Goal: Task Accomplishment & Management: Manage account settings

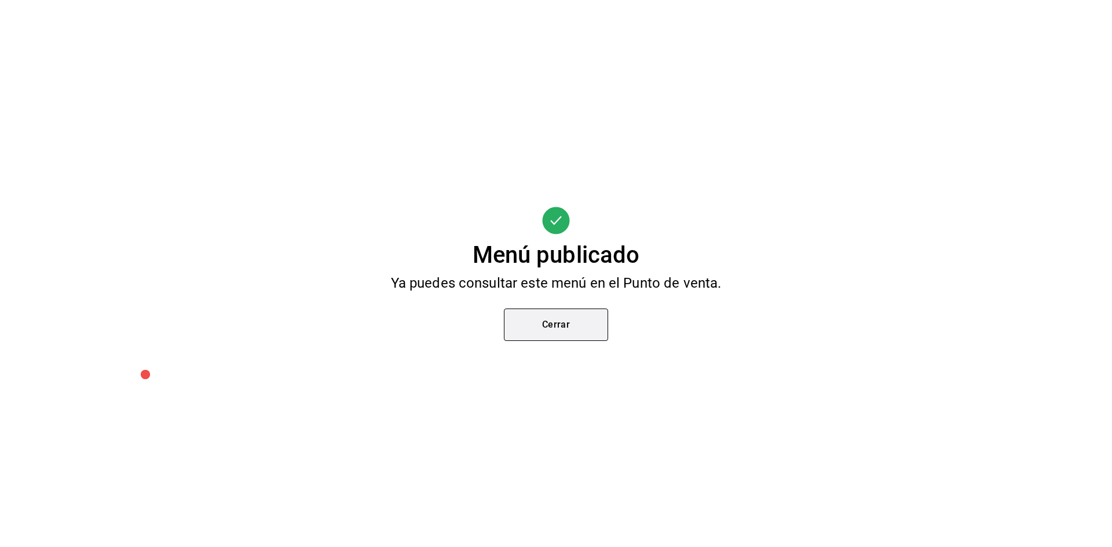
click at [581, 318] on button "Cerrar" at bounding box center [556, 325] width 104 height 32
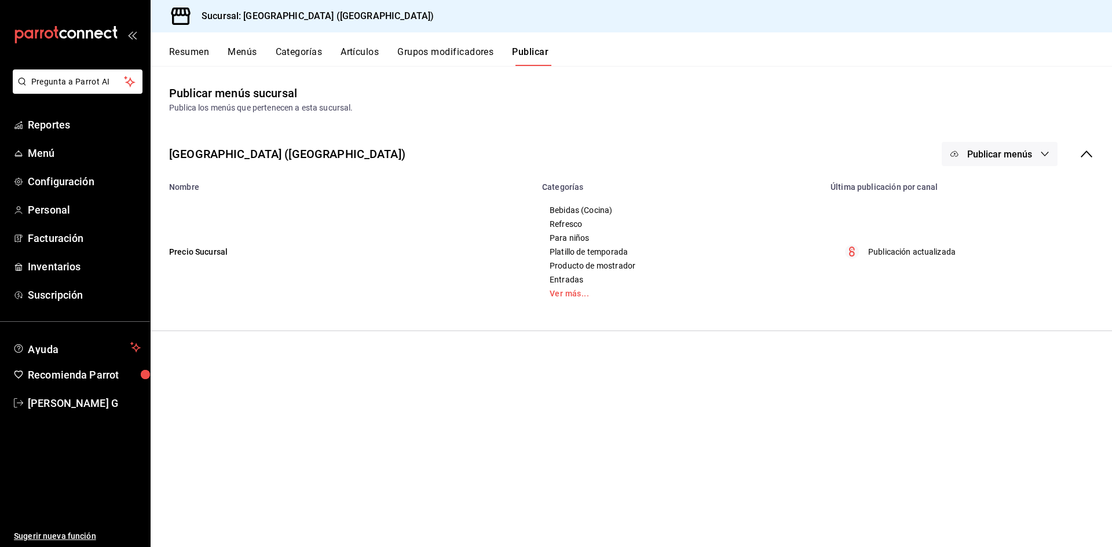
click at [347, 57] on div "Resumen Menús Categorías Artículos Grupos modificadores Publicar" at bounding box center [640, 56] width 942 height 20
click at [349, 57] on button "Artículos" at bounding box center [359, 56] width 38 height 20
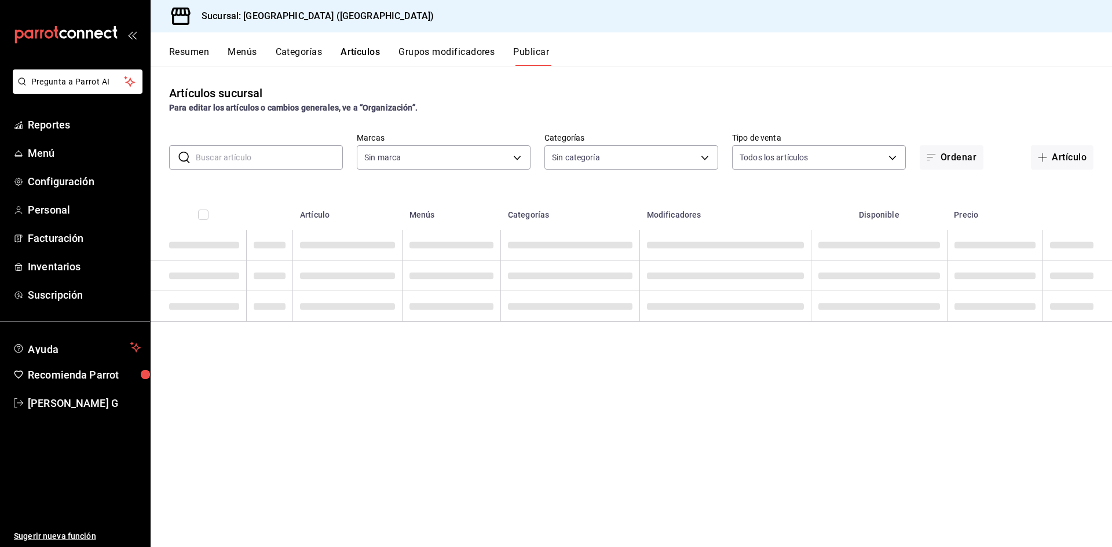
type input "c5b0ed81-af66-4c2d-afb4-f59aa1ecca2b"
click at [248, 166] on input "text" at bounding box center [269, 157] width 147 height 23
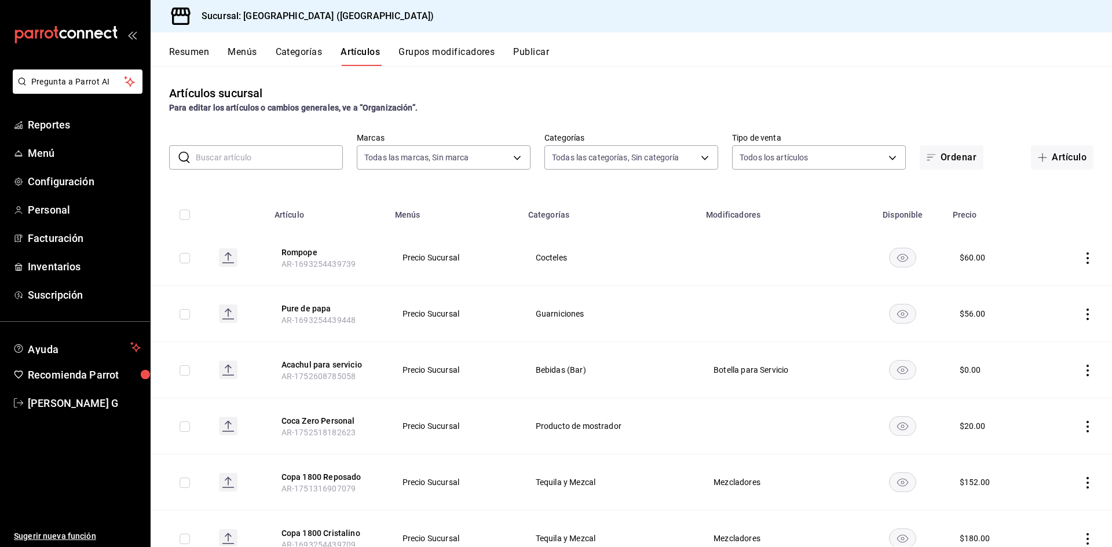
type input "8c3fc7fb-afc8-4fcf-a35f-97b25a26b173,d858cdb4-7991-4d76-a946-9f508960b44e,730af…"
type input "reser"
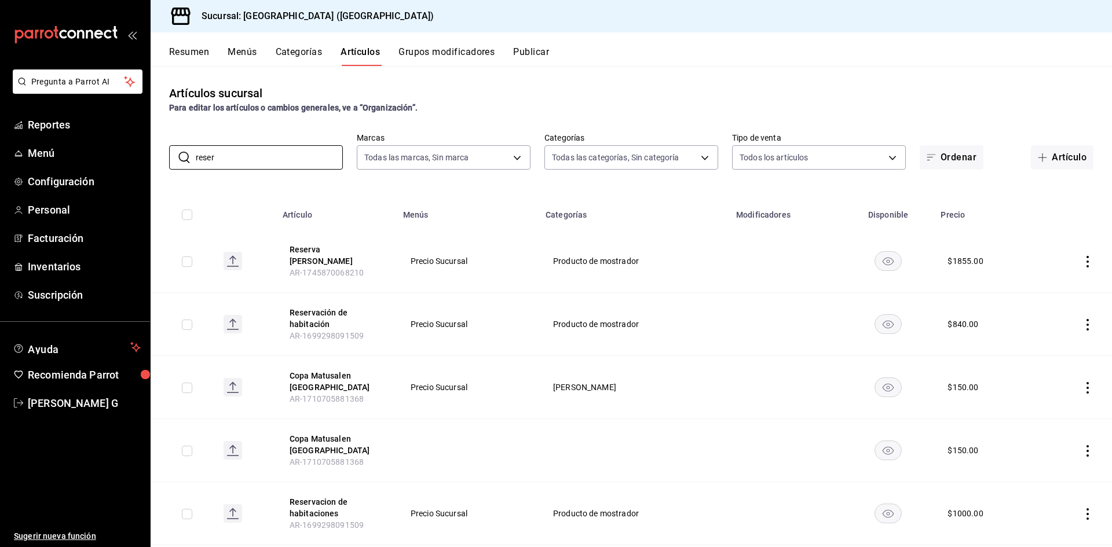
scroll to position [58, 0]
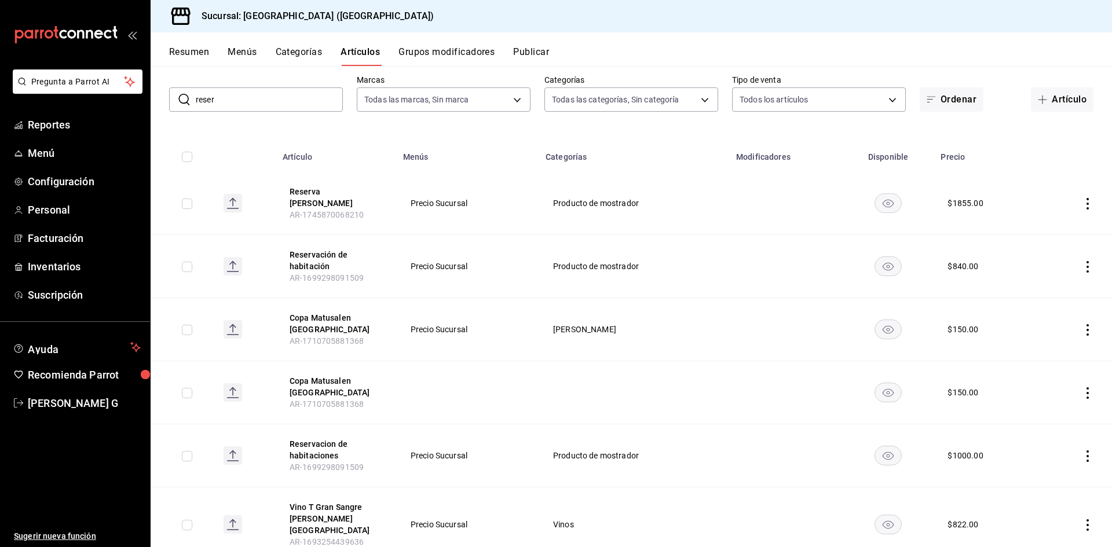
click at [1069, 262] on td at bounding box center [1075, 266] width 73 height 63
click at [1081, 261] on icon "actions" at bounding box center [1087, 267] width 12 height 12
click at [1029, 279] on li "Editar" at bounding box center [1033, 286] width 69 height 24
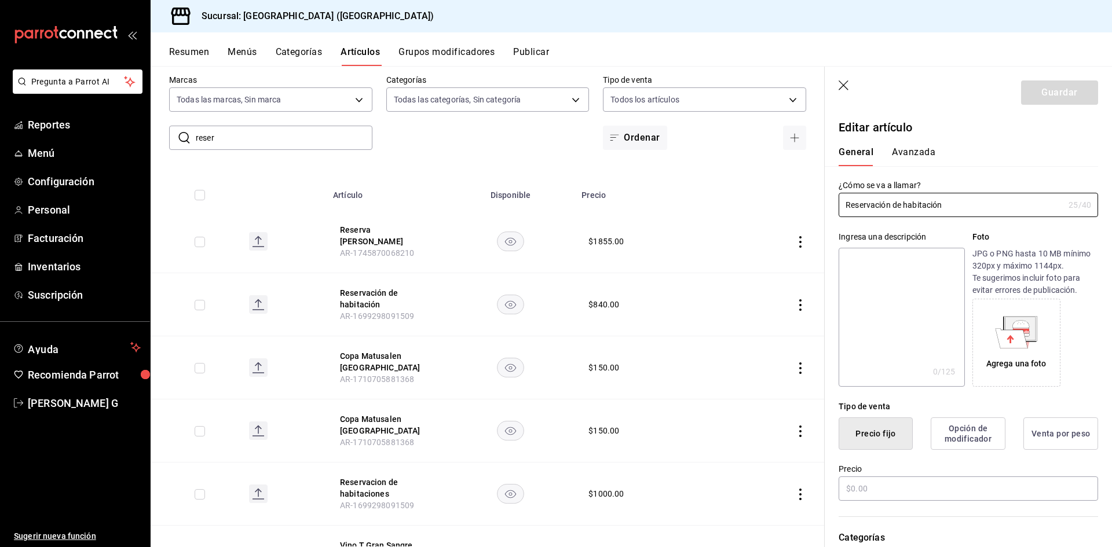
type input "$840.00"
radio input "false"
radio input "true"
click at [862, 489] on input "$840.00" at bounding box center [967, 488] width 259 height 24
type input "$8.00"
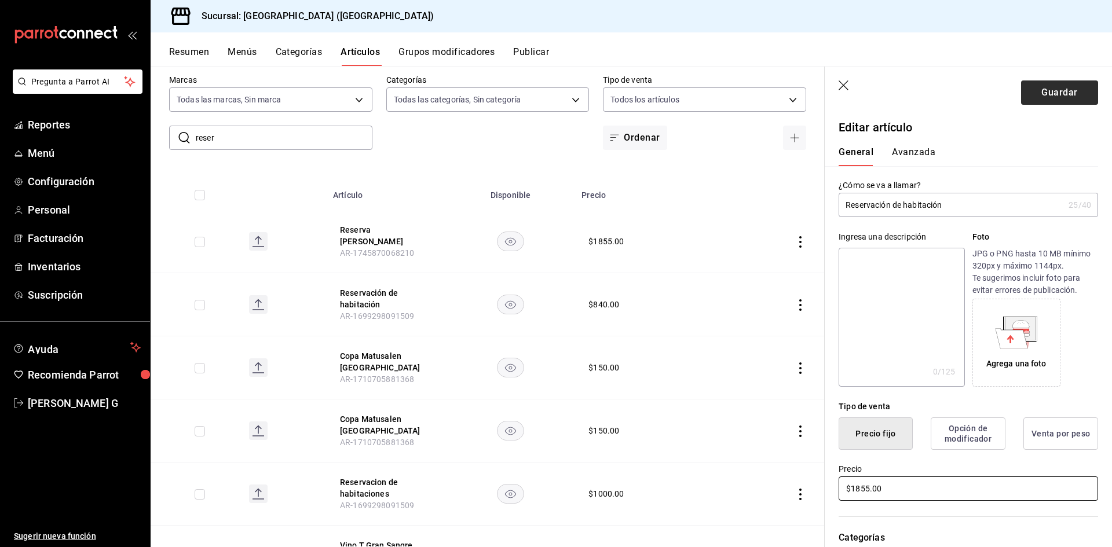
type input "$1855.00"
click at [1038, 90] on button "Guardar" at bounding box center [1059, 92] width 77 height 24
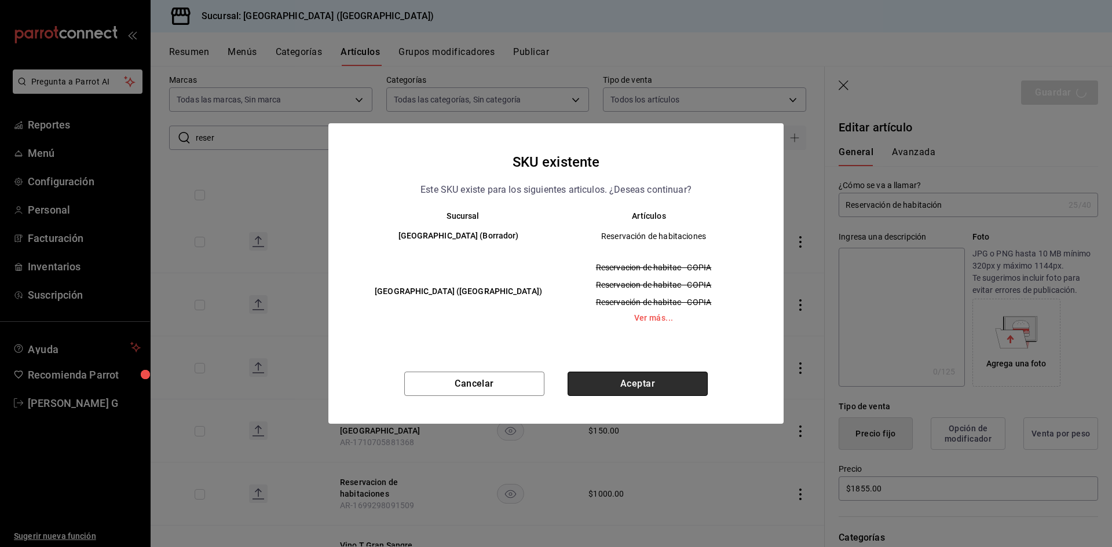
click at [657, 391] on button "Aceptar" at bounding box center [637, 384] width 140 height 24
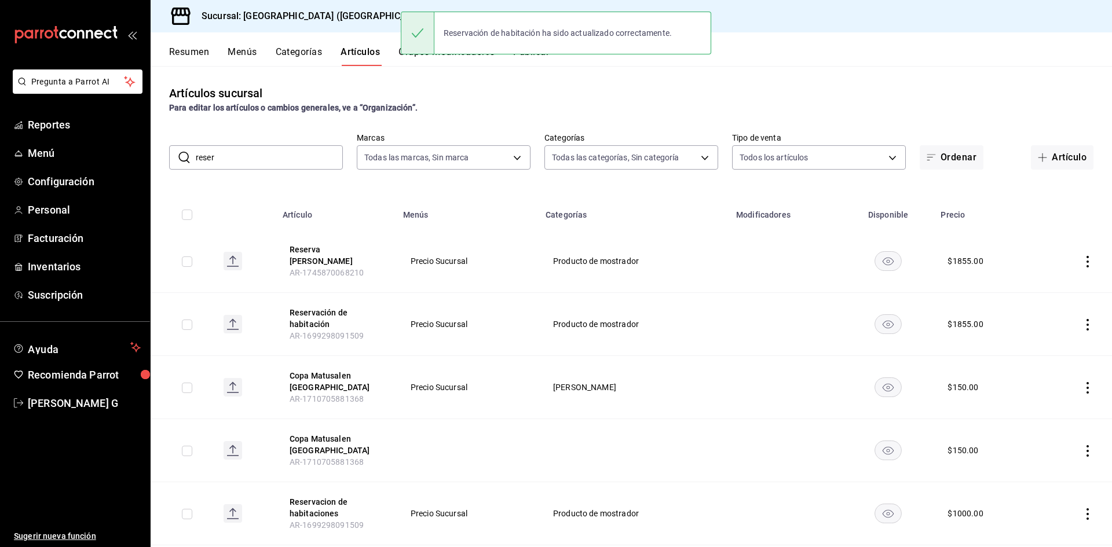
click at [549, 83] on div "Artículos sucursal Para editar los artículos o cambios generales, ve a “Organiz…" at bounding box center [631, 306] width 961 height 481
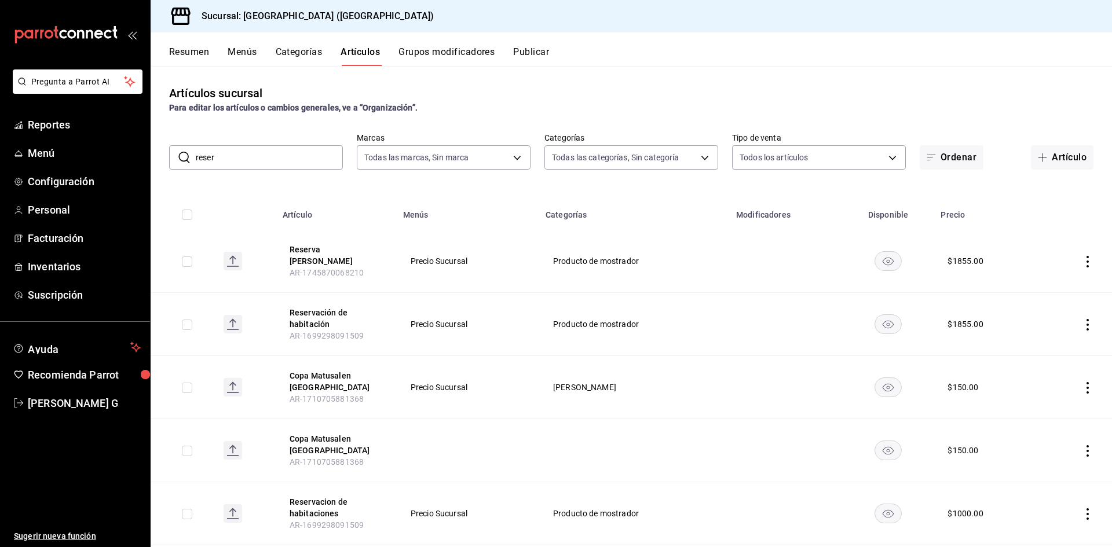
click at [544, 64] on button "Publicar" at bounding box center [531, 56] width 36 height 20
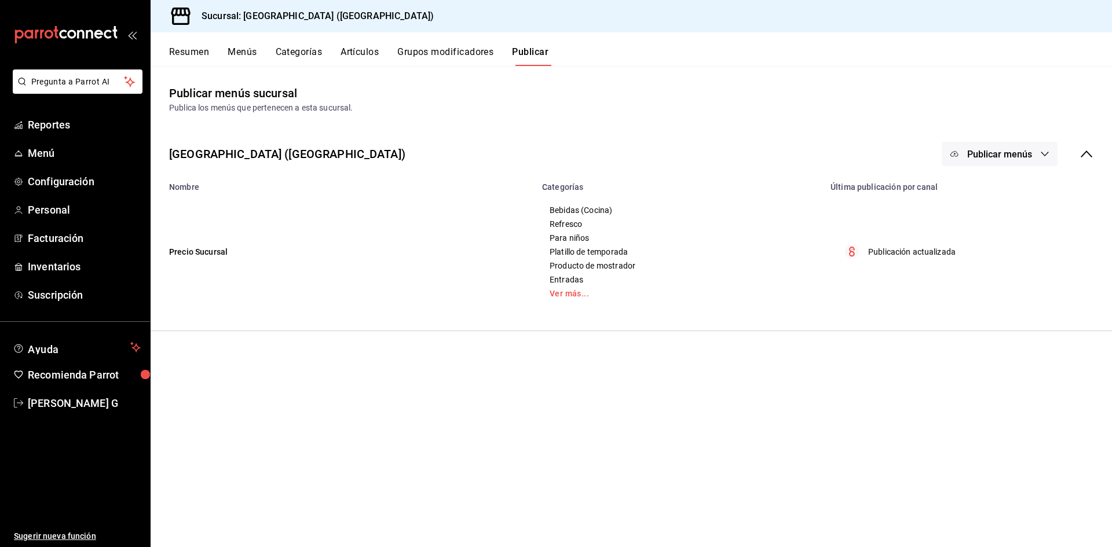
click at [1023, 146] on button "Publicar menús" at bounding box center [999, 154] width 116 height 24
click at [988, 199] on div at bounding box center [972, 191] width 32 height 19
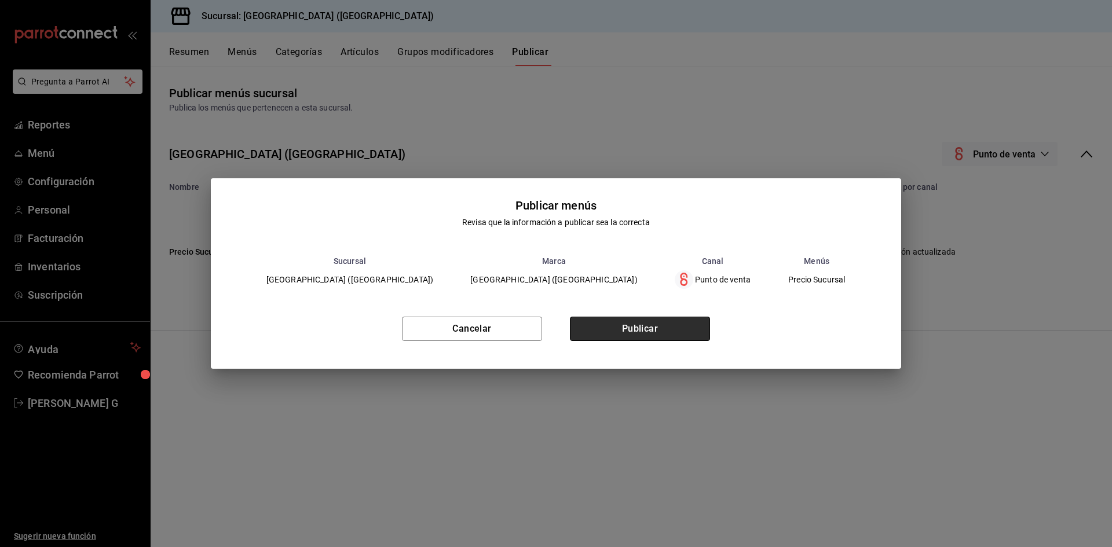
click at [619, 325] on button "Publicar" at bounding box center [640, 329] width 140 height 24
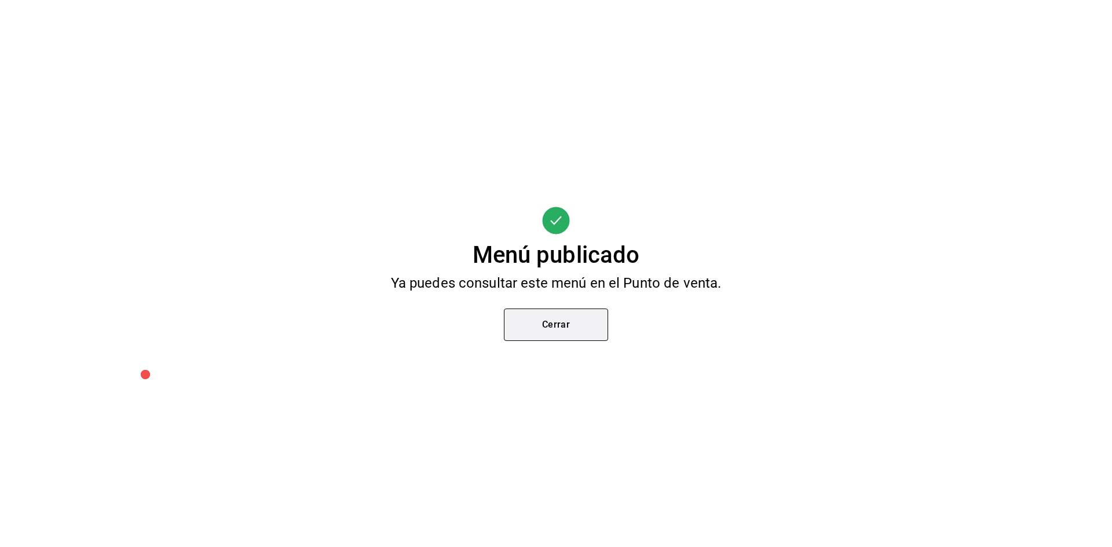
click at [584, 336] on button "Cerrar" at bounding box center [556, 325] width 104 height 32
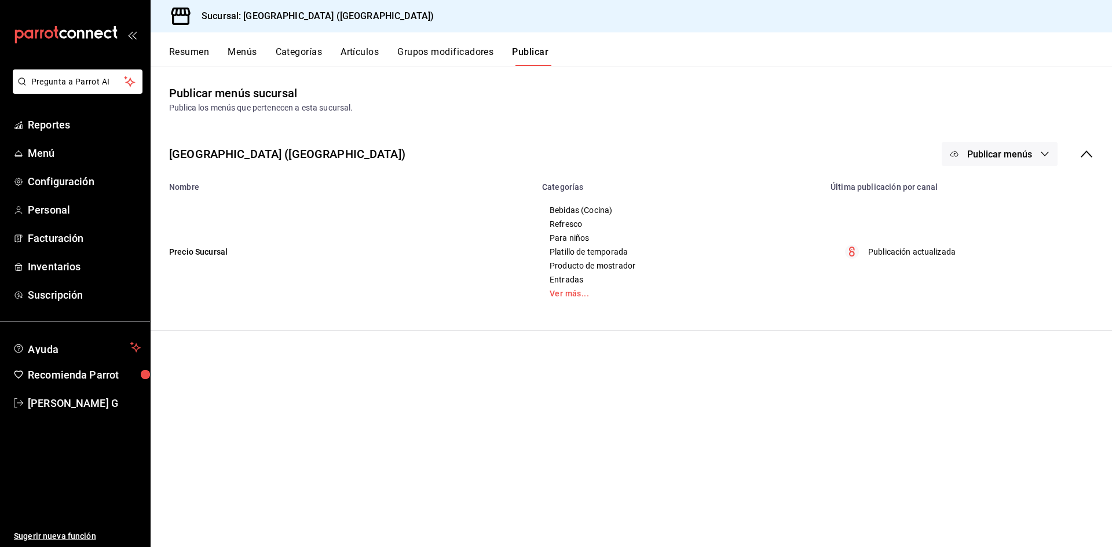
click at [368, 50] on button "Artículos" at bounding box center [359, 56] width 38 height 20
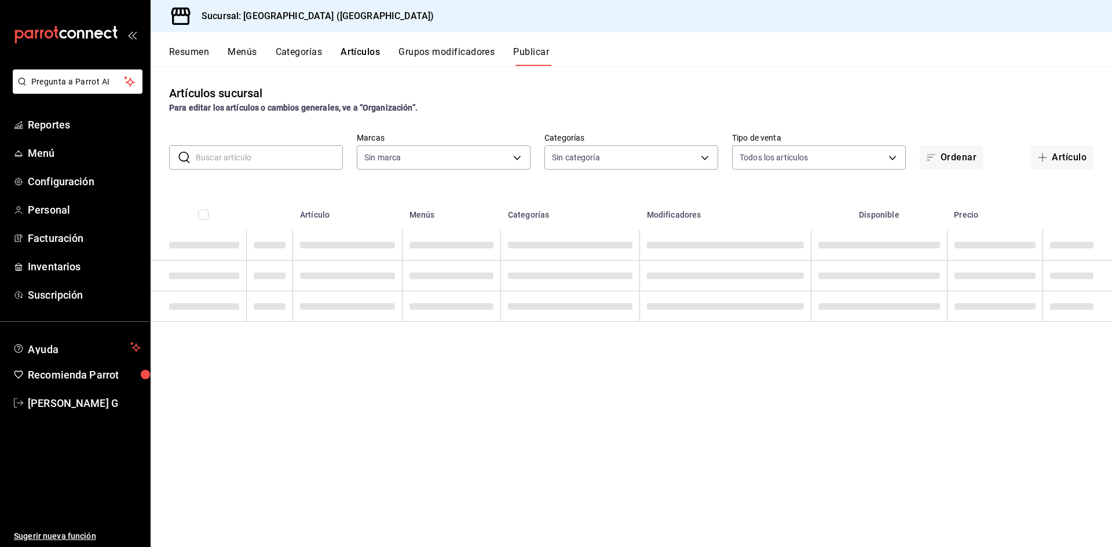
type input "c5b0ed81-af66-4c2d-afb4-f59aa1ecca2b"
type input "8c3fc7fb-afc8-4fcf-a35f-97b25a26b173,d858cdb4-7991-4d76-a946-9f508960b44e,730af…"
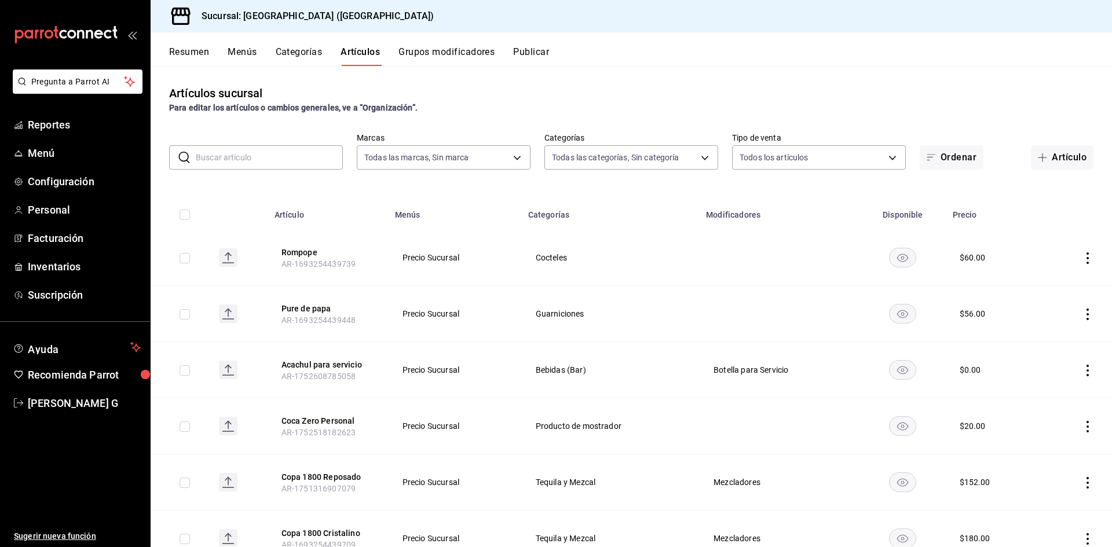
click at [255, 152] on input "text" at bounding box center [269, 157] width 147 height 23
type input "reser"
